Goal: Information Seeking & Learning: Find specific fact

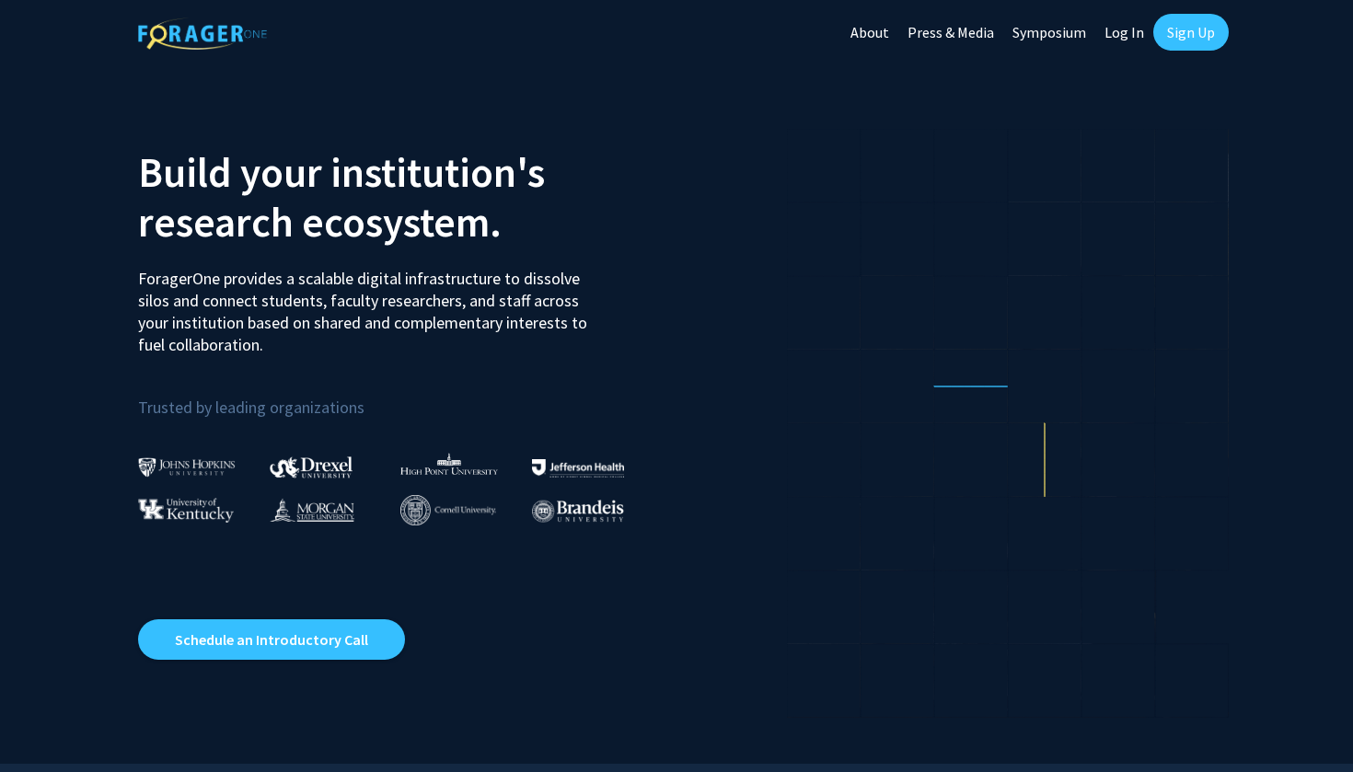
click at [1130, 37] on link "Log In" at bounding box center [1124, 32] width 58 height 64
select select
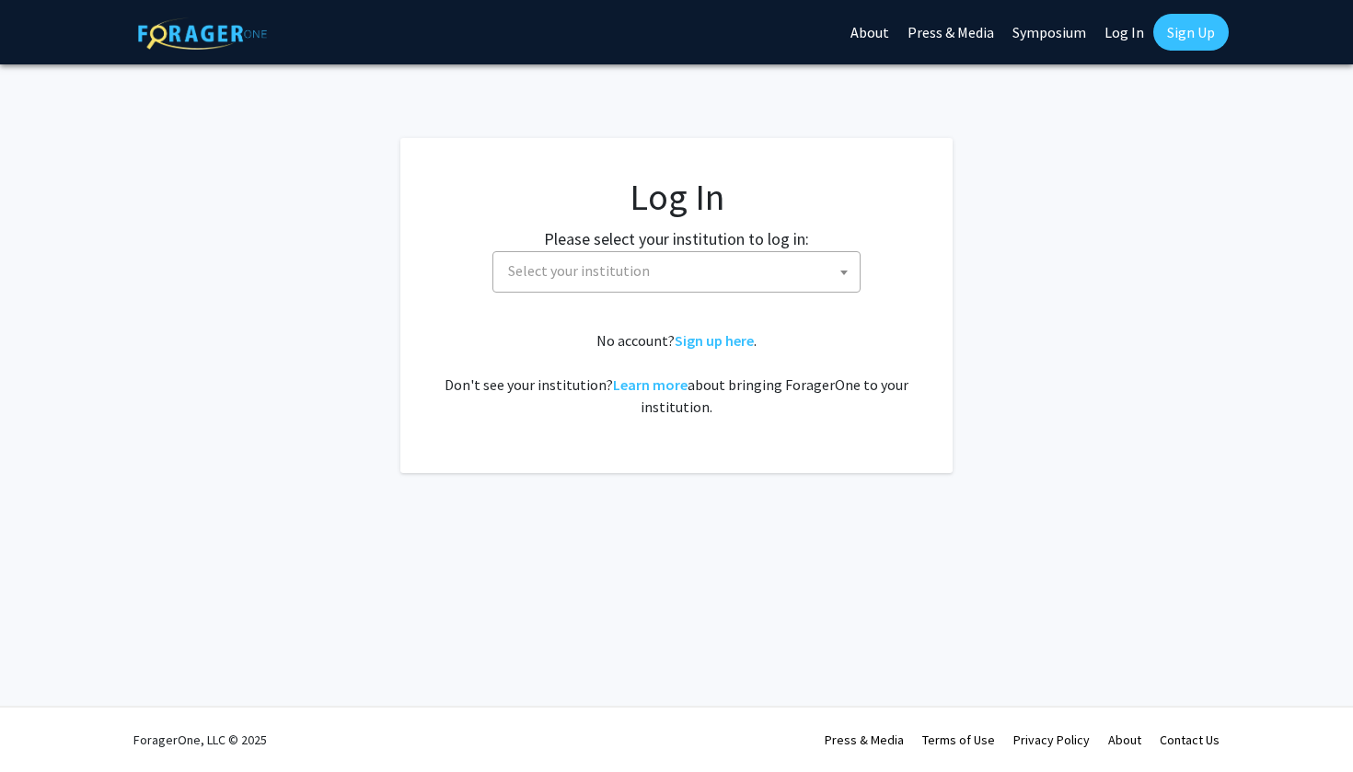
click at [616, 294] on fg-card-body "Log In Please select your institution to log in: [GEOGRAPHIC_DATA] [GEOGRAPHIC_…" at bounding box center [676, 305] width 478 height 261
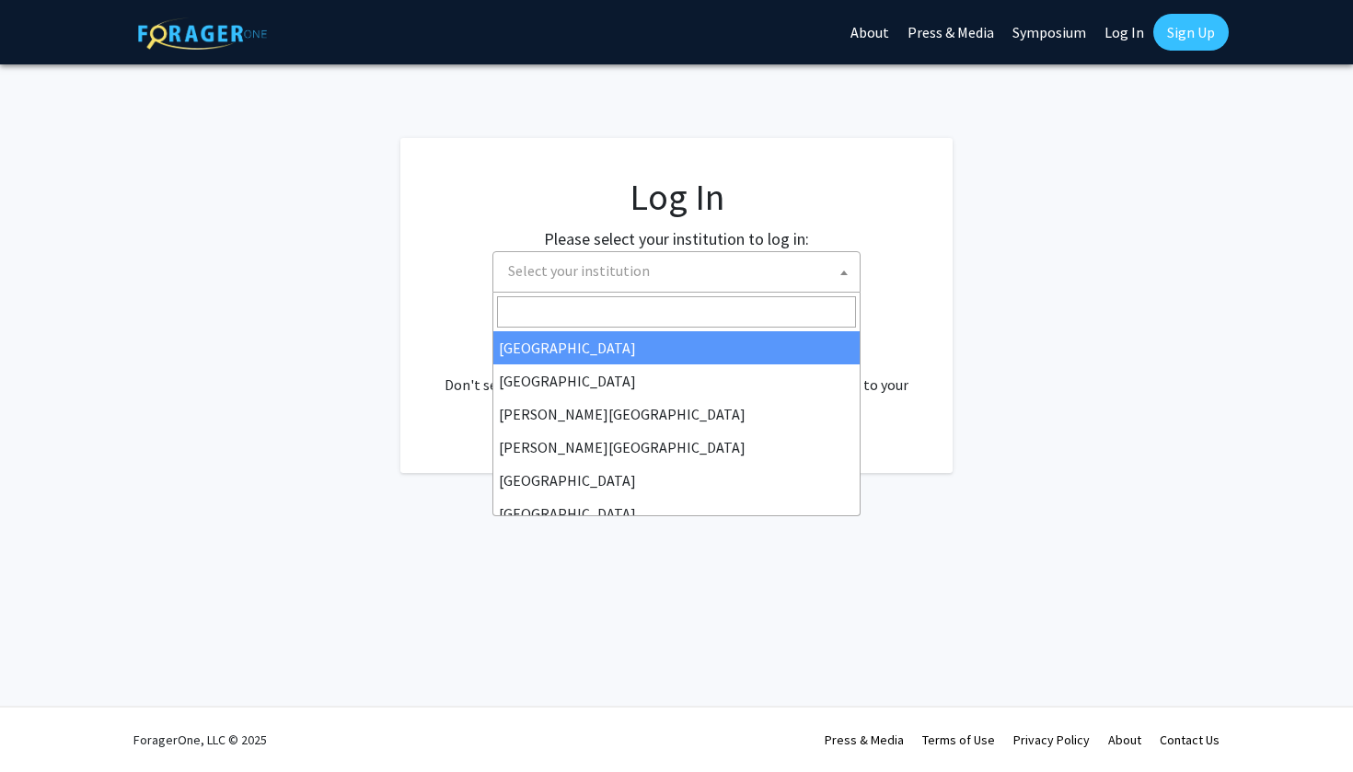
click at [594, 282] on span "Select your institution" at bounding box center [680, 271] width 359 height 38
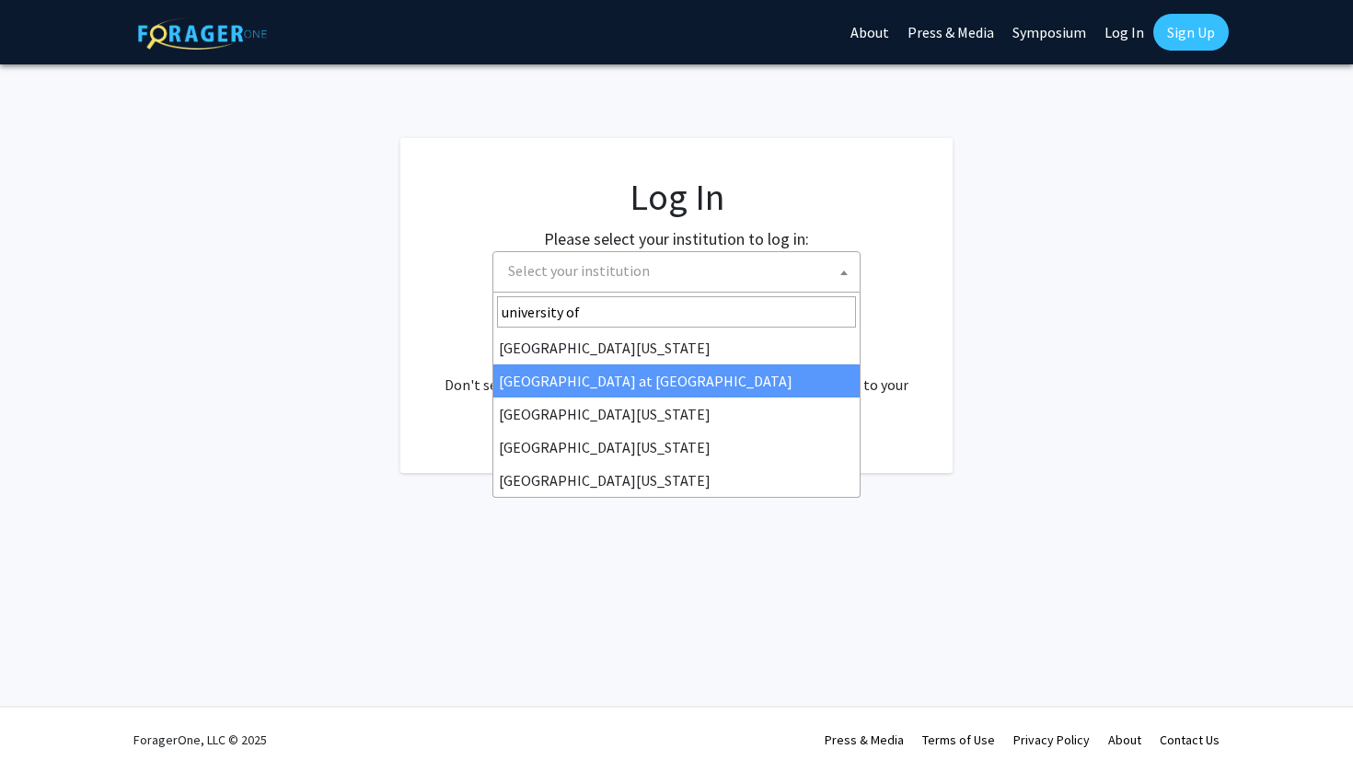
type input "university of"
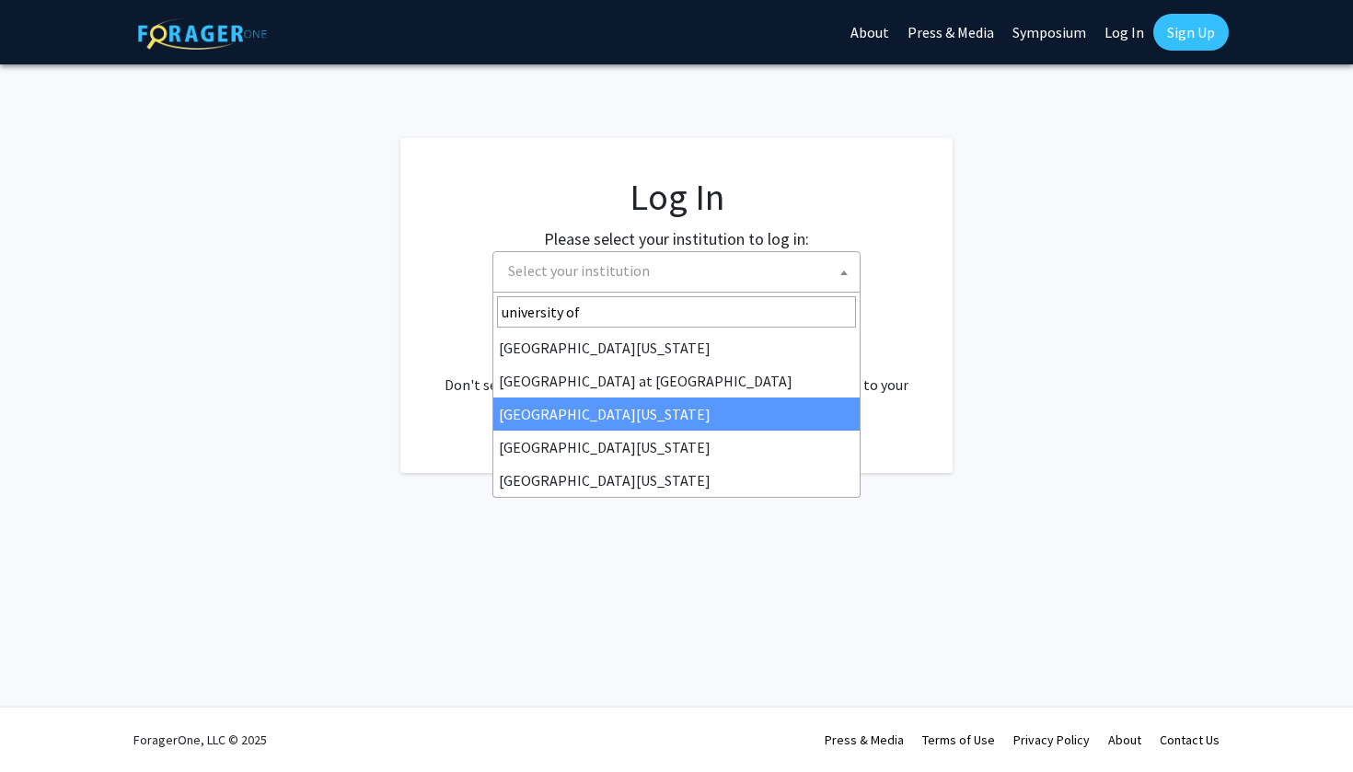
select select "13"
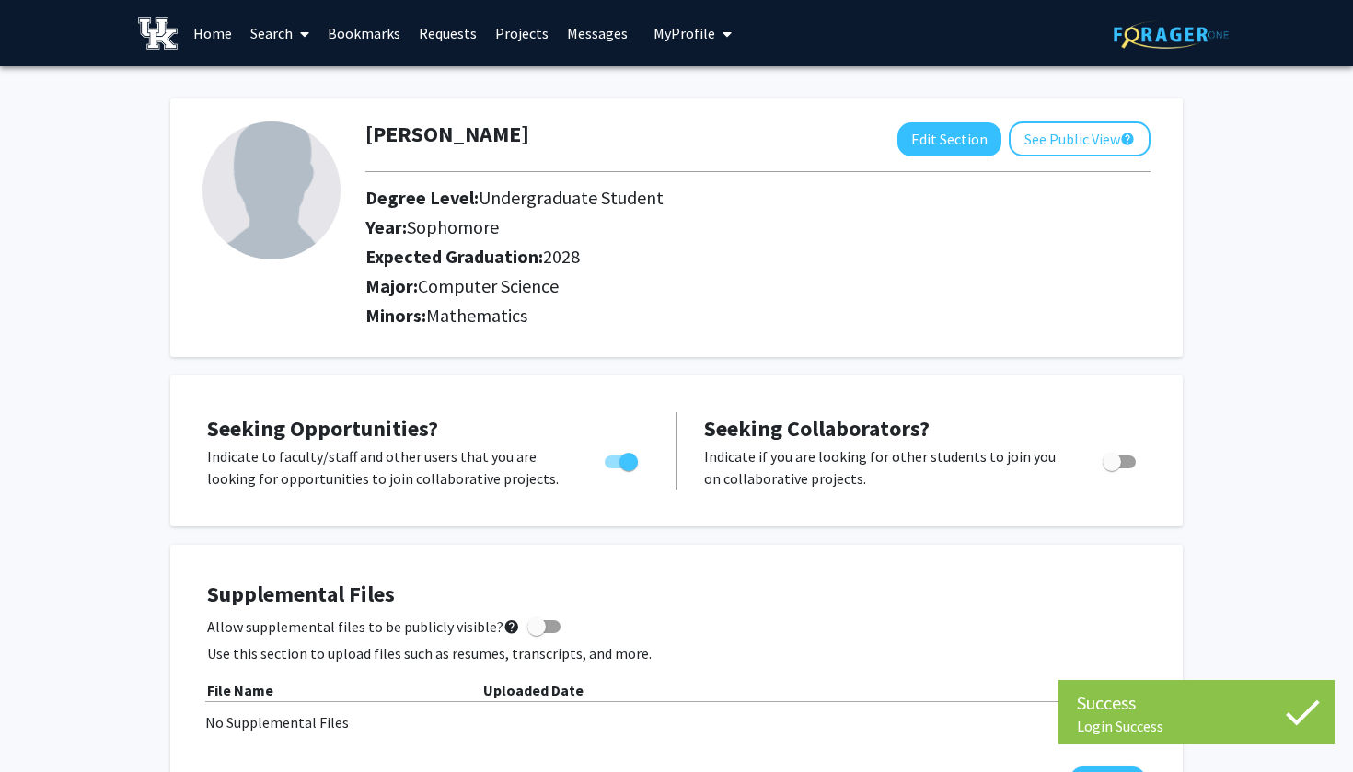
click at [671, 38] on span "My Profile" at bounding box center [684, 33] width 62 height 18
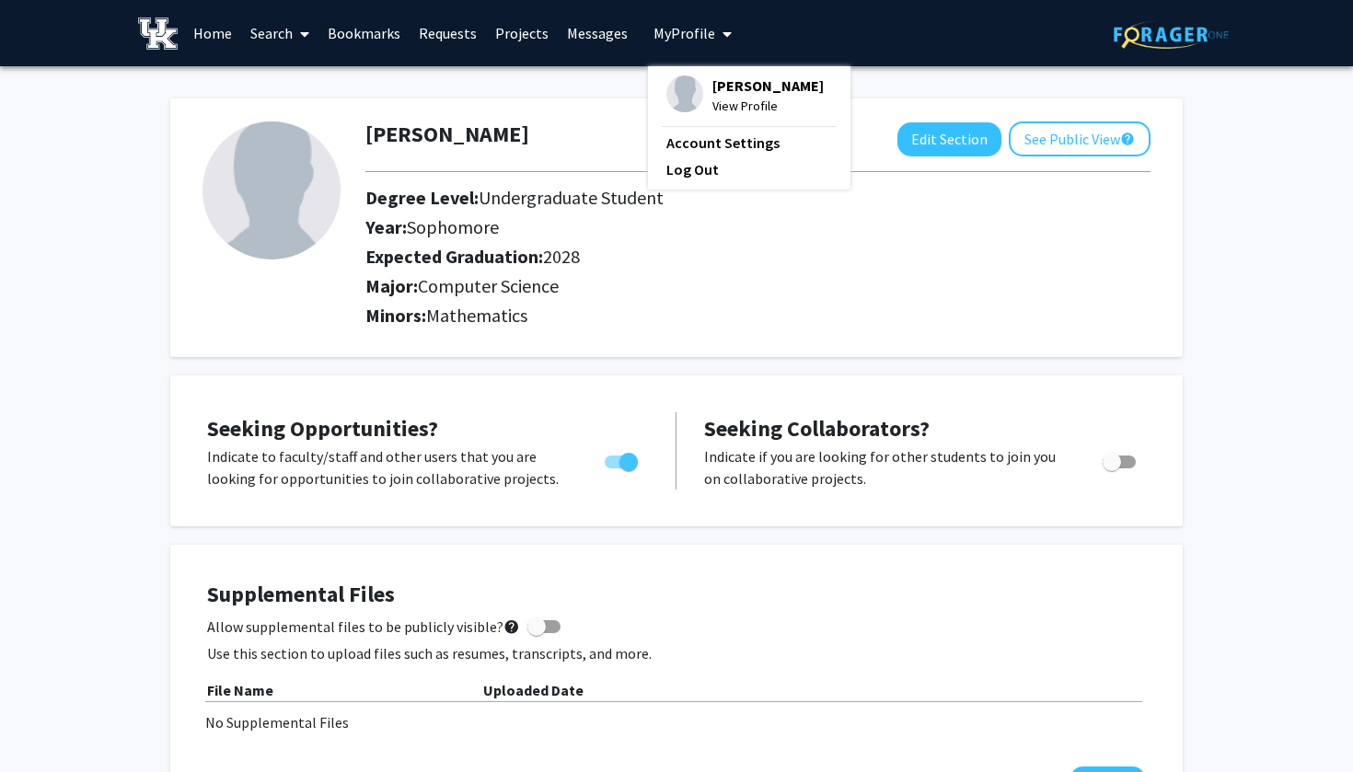
click at [515, 39] on link "Projects" at bounding box center [522, 33] width 72 height 64
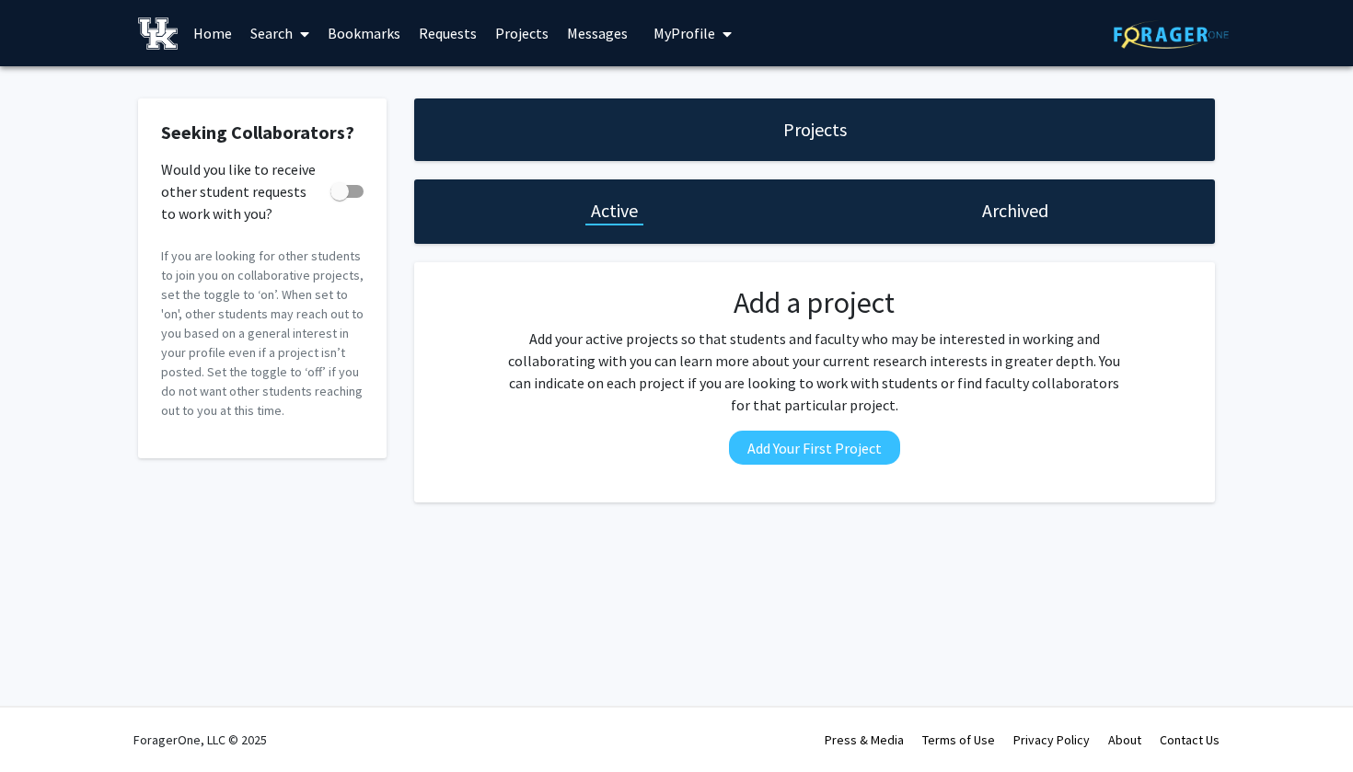
click at [448, 30] on link "Requests" at bounding box center [447, 33] width 76 height 64
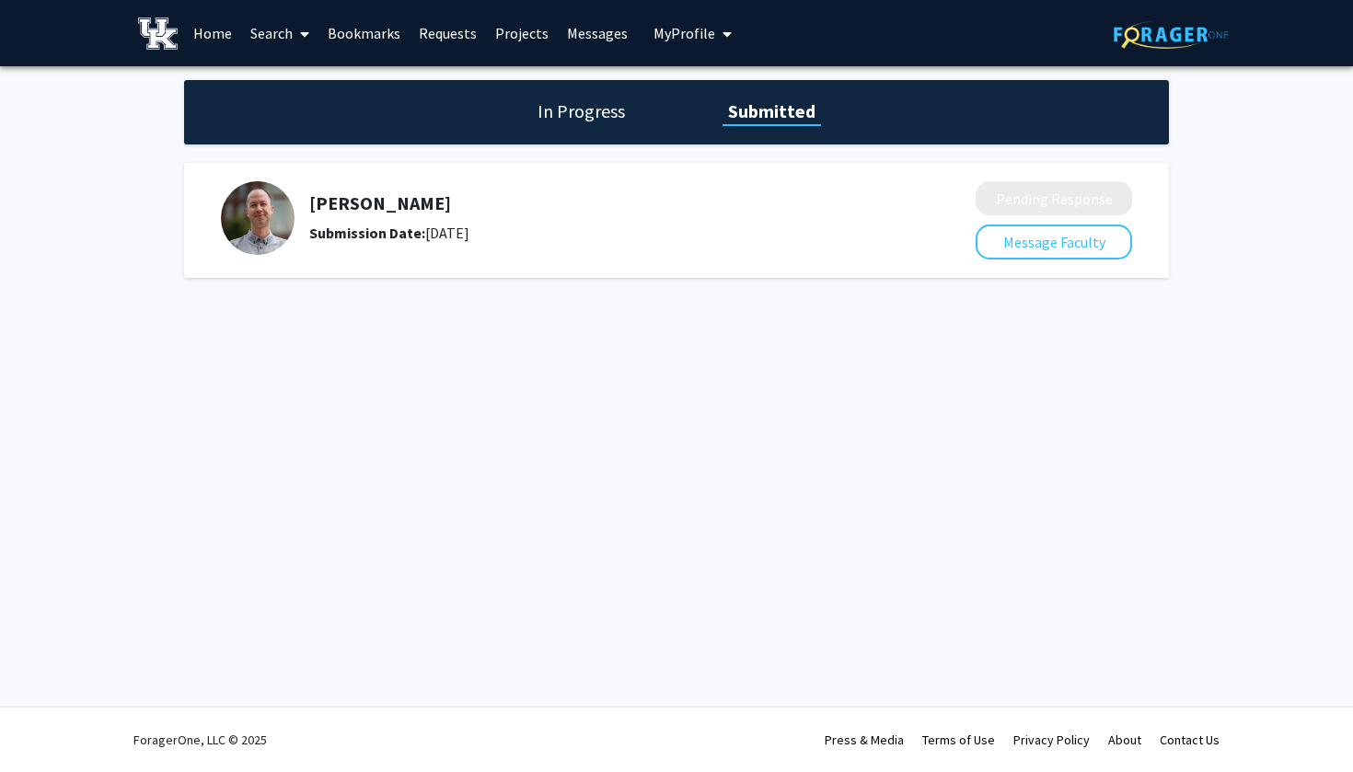
click at [273, 209] on img at bounding box center [258, 218] width 74 height 74
click at [219, 37] on link "Home" at bounding box center [212, 33] width 57 height 64
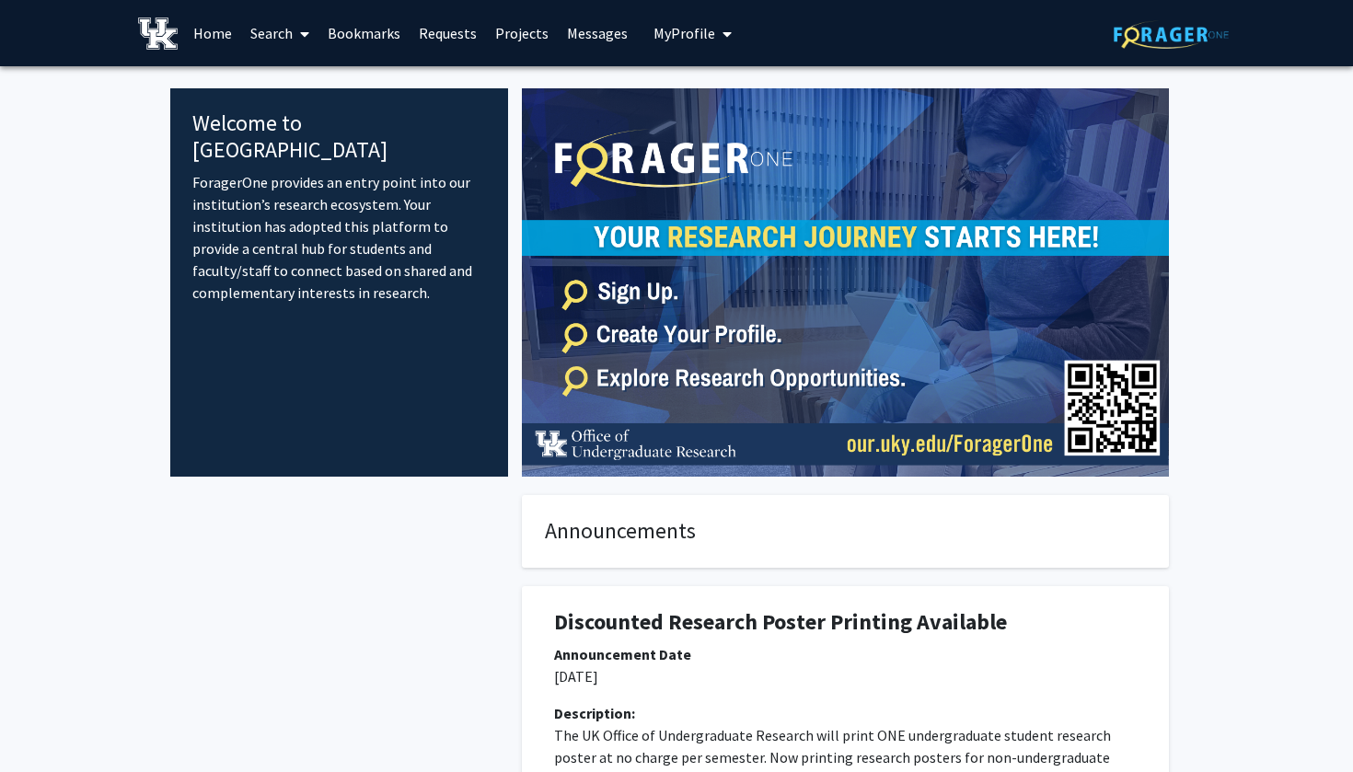
click at [282, 37] on link "Search" at bounding box center [279, 33] width 77 height 64
click at [285, 71] on span "Faculty/Staff" at bounding box center [308, 84] width 135 height 37
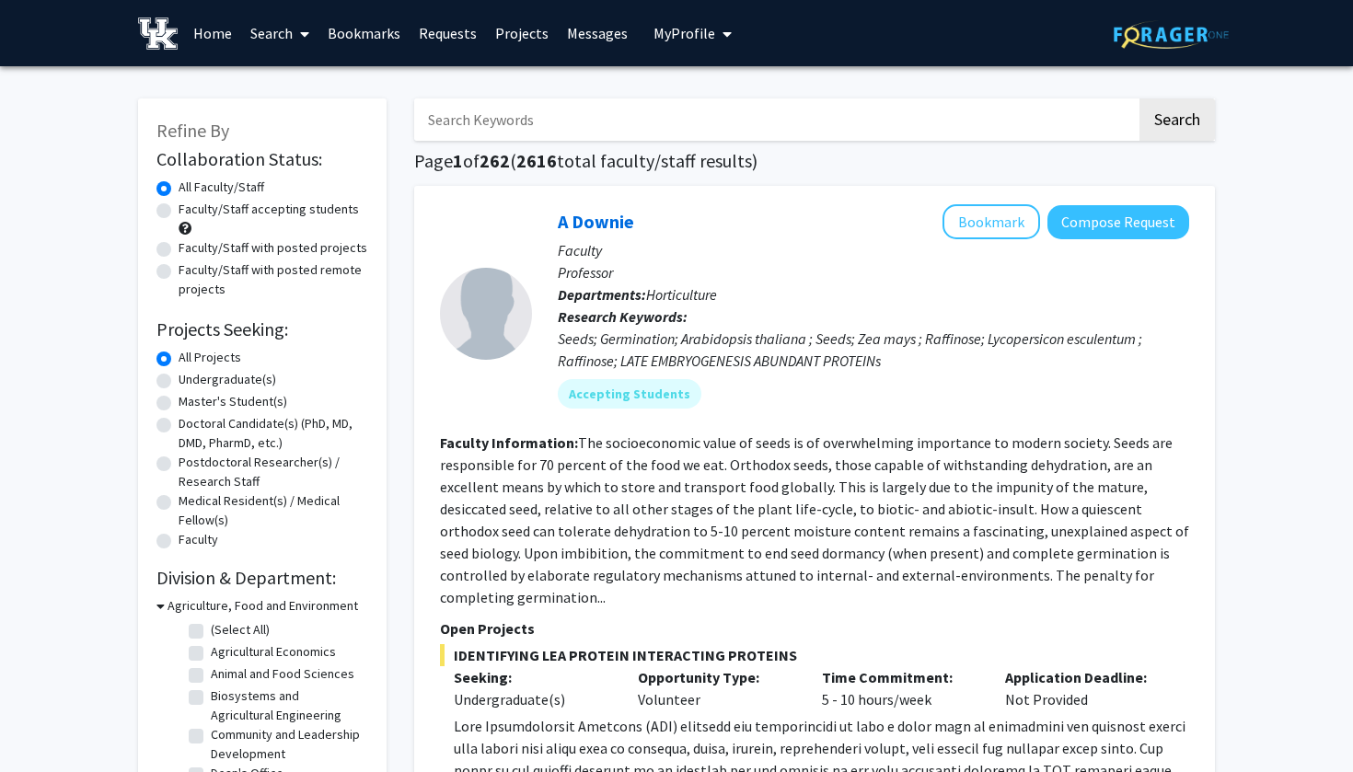
click at [547, 115] on input "Search Keywords" at bounding box center [775, 119] width 722 height 42
type input "Jake"
click at [1176, 122] on button "Search" at bounding box center [1176, 119] width 75 height 42
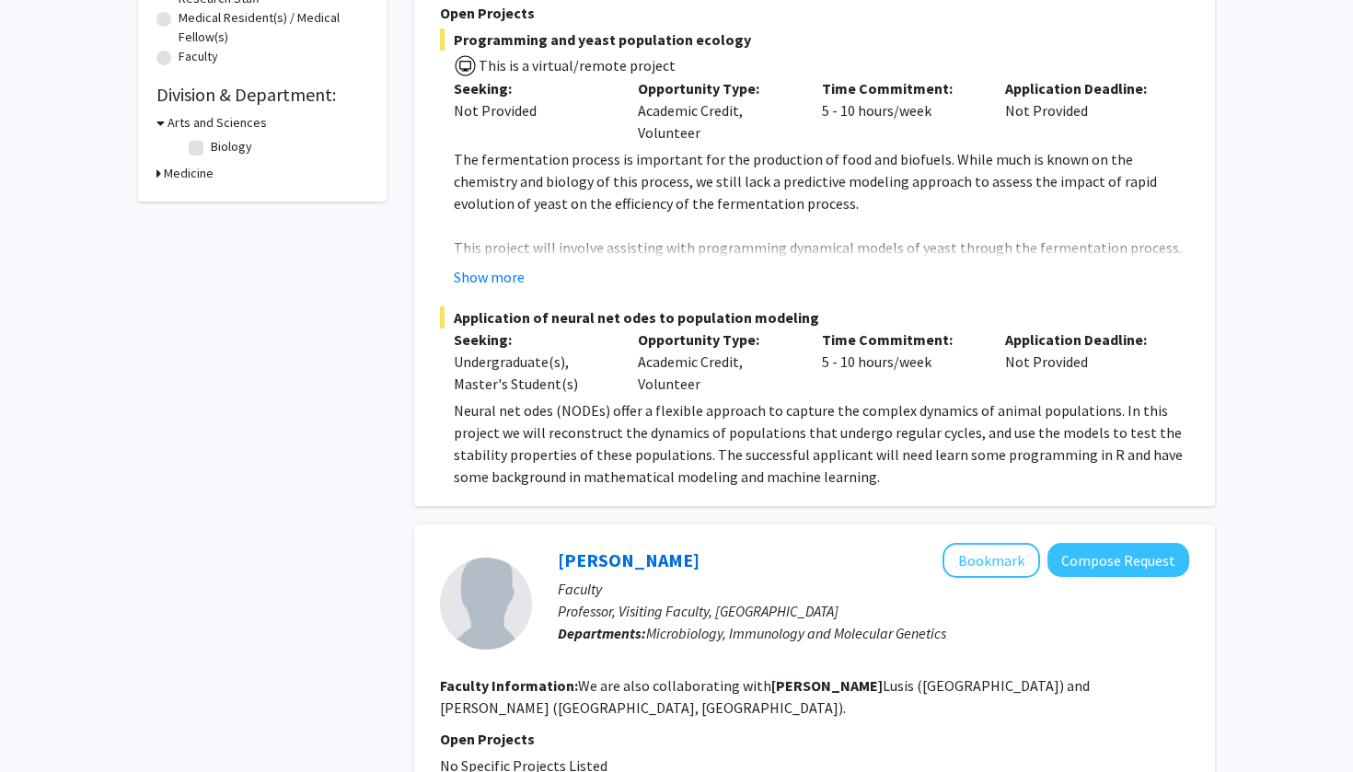
scroll to position [453, 0]
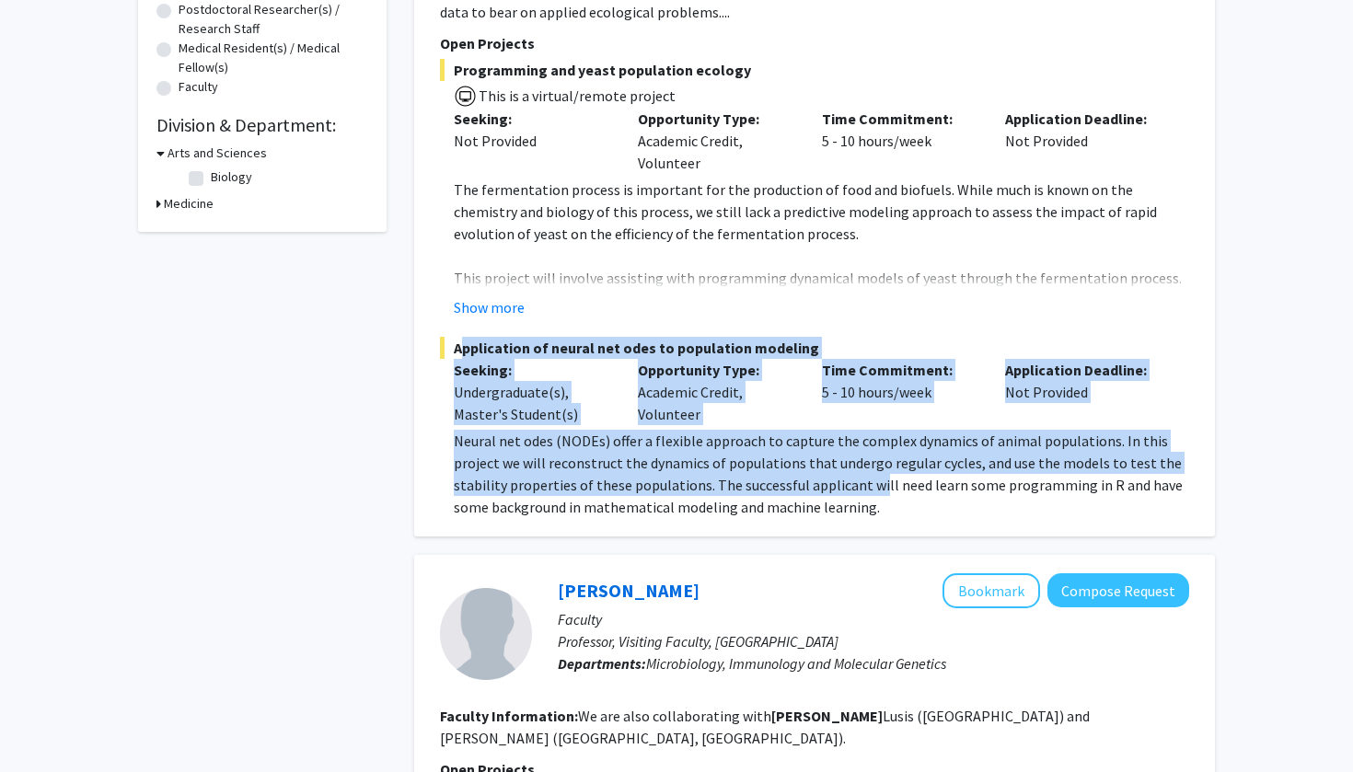
drag, startPoint x: 455, startPoint y: 350, endPoint x: 872, endPoint y: 495, distance: 441.4
click at [872, 495] on div "Application of neural net odes to population modeling Seeking: Undergraduate(s)…" at bounding box center [814, 427] width 749 height 181
click at [872, 495] on p "Neural net odes (NODEs) offer a flexible approach to capture the complex dynami…" at bounding box center [821, 474] width 735 height 88
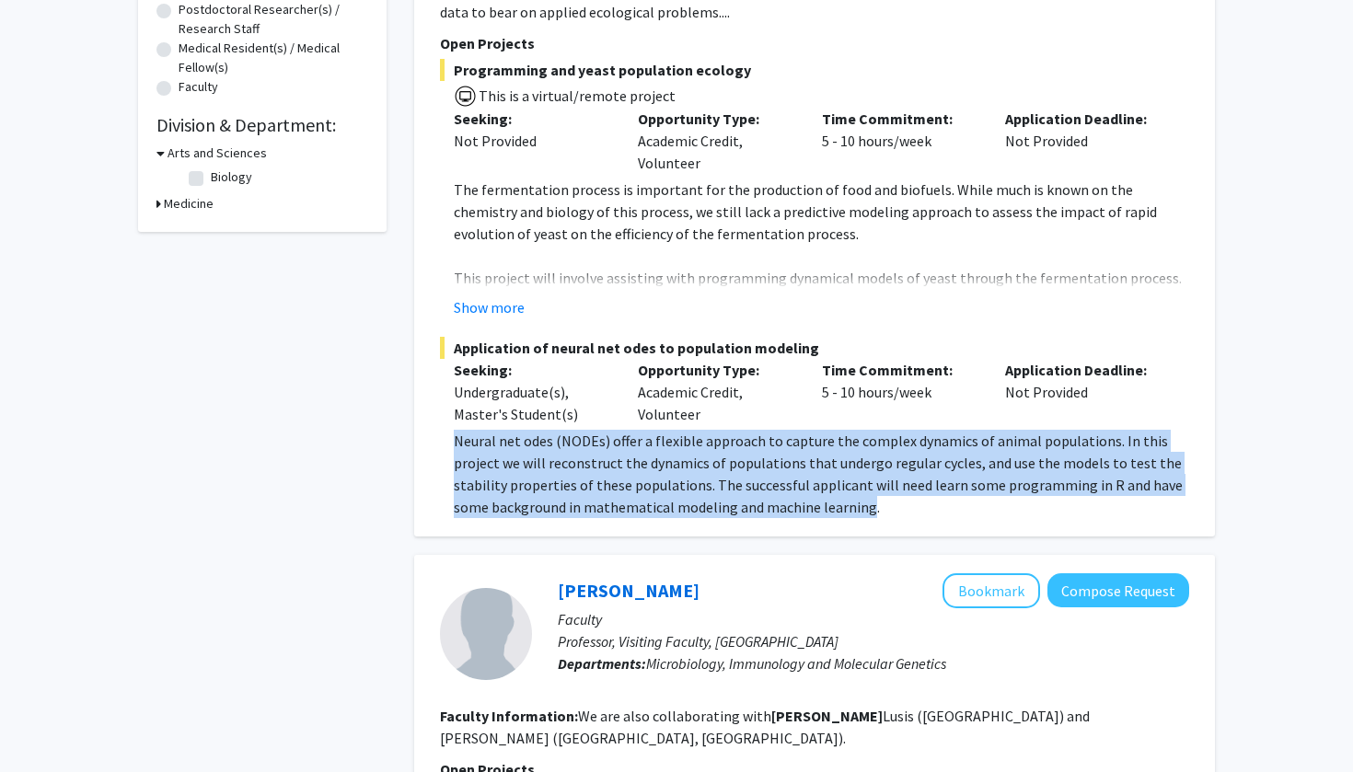
drag, startPoint x: 866, startPoint y: 513, endPoint x: 442, endPoint y: 448, distance: 429.0
click at [442, 448] on fg-read-more "Neural net odes (NODEs) offer a flexible approach to capture the complex dynami…" at bounding box center [814, 474] width 749 height 88
copy p "Neural net odes (NODEs) offer a flexible approach to capture the complex dynami…"
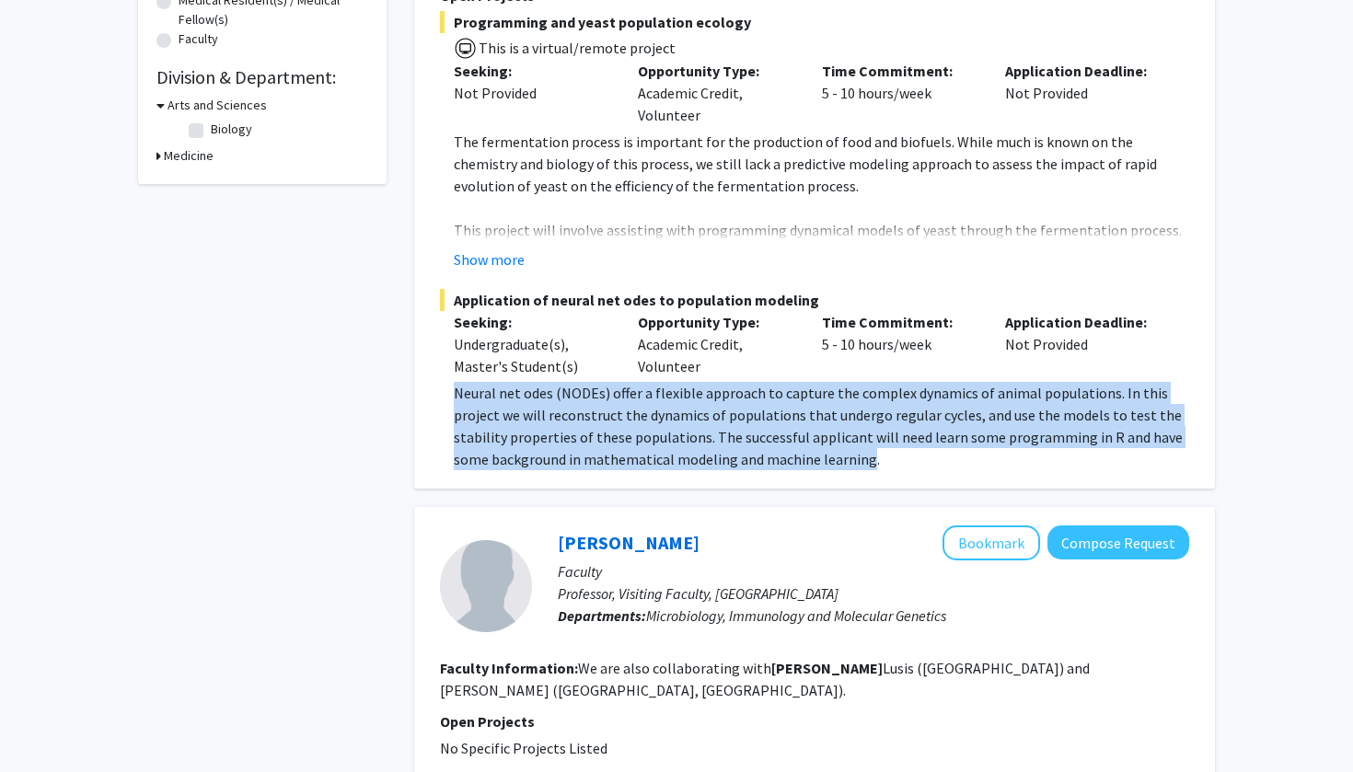
scroll to position [521, 0]
